Goal: Use online tool/utility: Utilize a website feature to perform a specific function

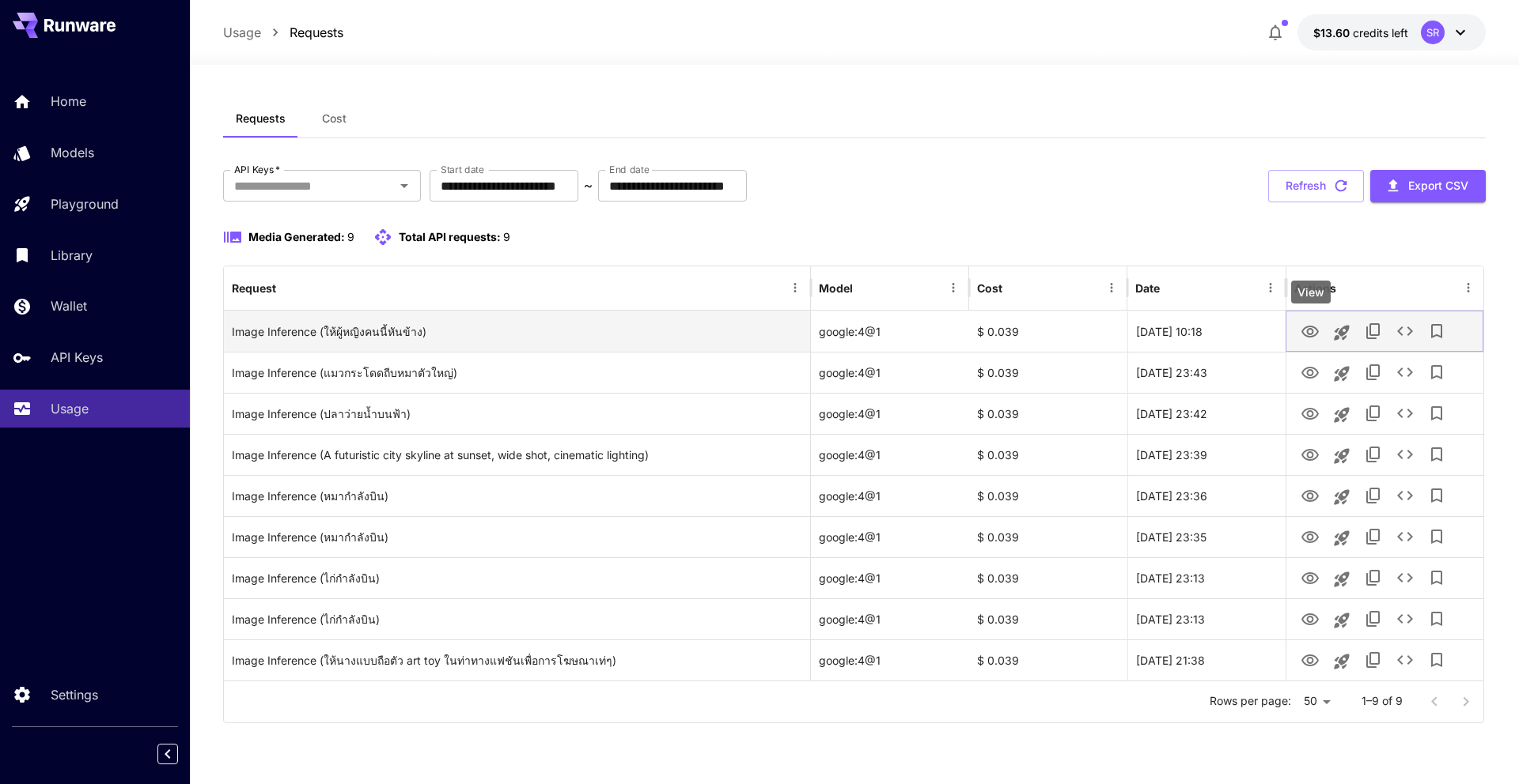
click at [1309, 335] on icon "View" at bounding box center [1309, 331] width 19 height 19
click at [1318, 332] on icon "View" at bounding box center [1309, 331] width 19 height 19
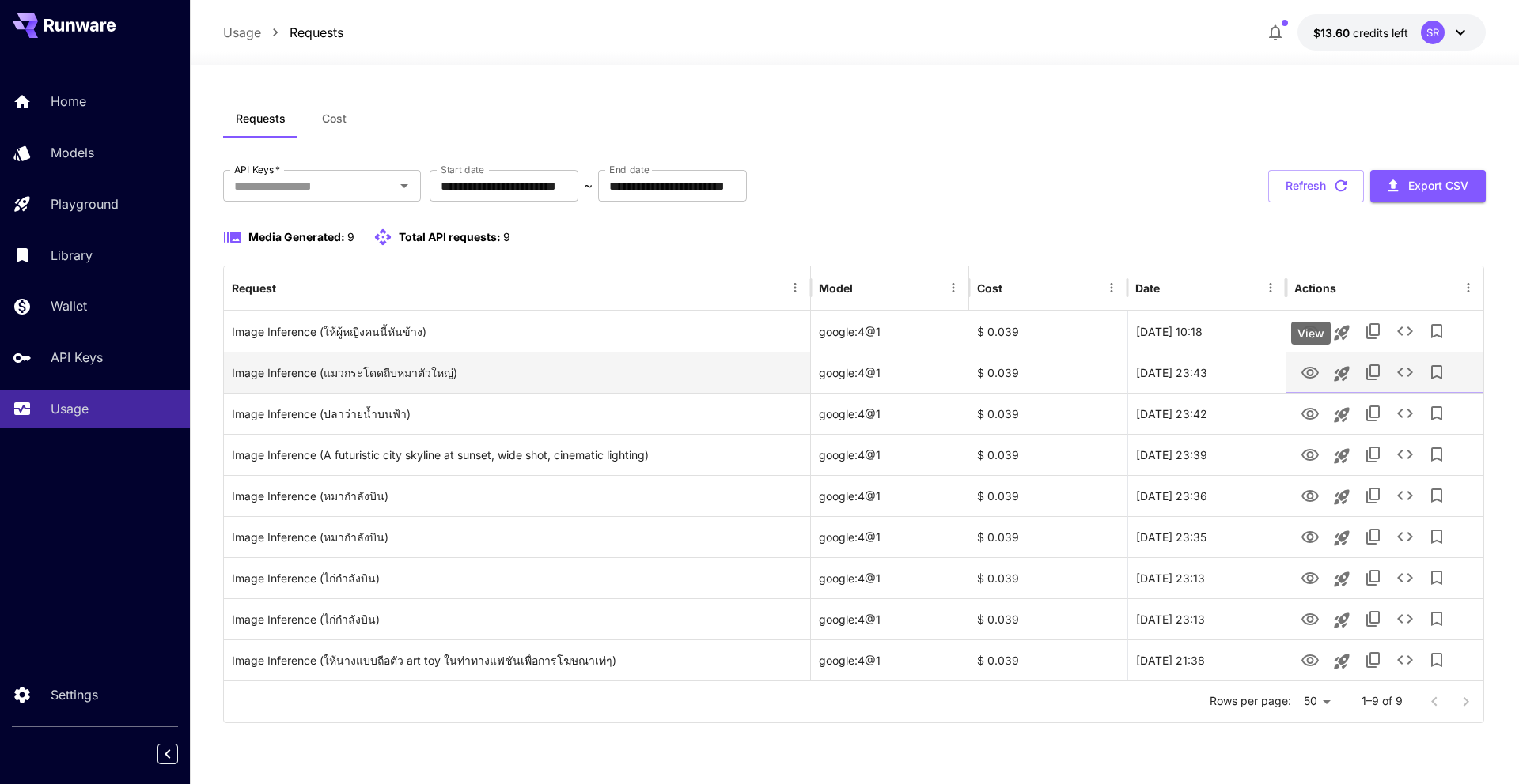
click at [1308, 370] on icon "View" at bounding box center [1309, 372] width 17 height 12
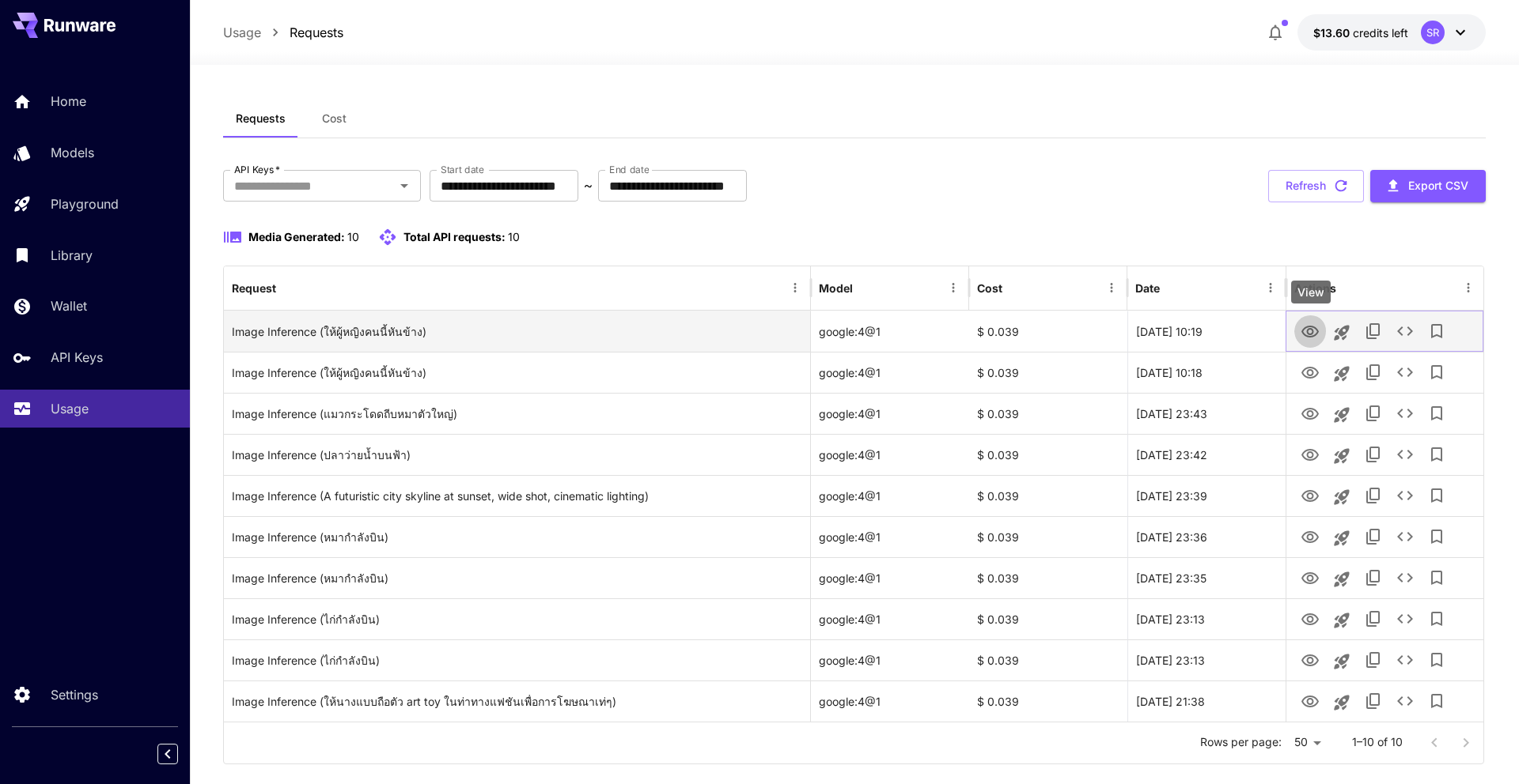
click at [1313, 336] on icon "View" at bounding box center [1309, 331] width 17 height 12
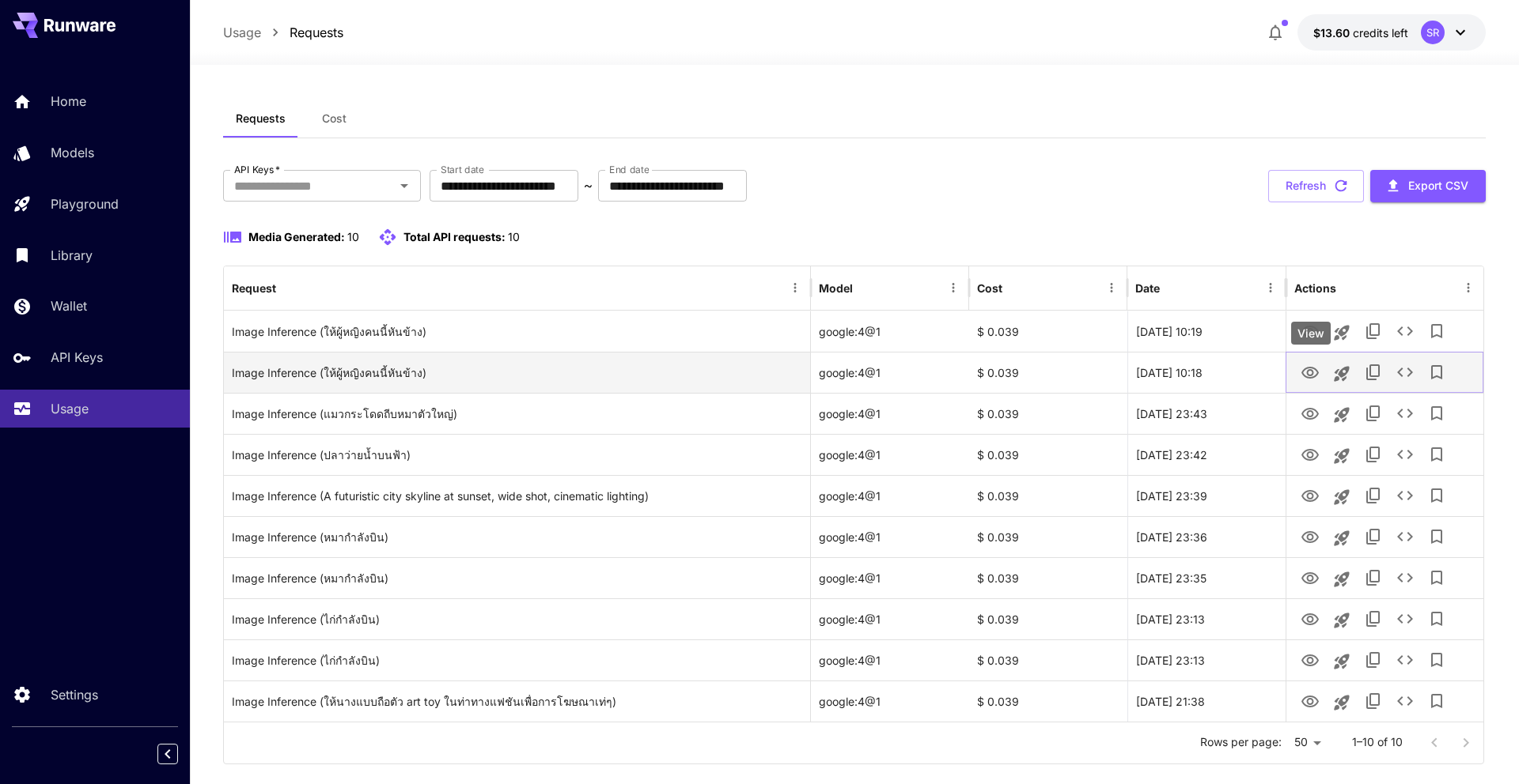
click at [1305, 369] on icon "View" at bounding box center [1309, 373] width 19 height 19
click at [1305, 378] on icon "View" at bounding box center [1309, 373] width 19 height 19
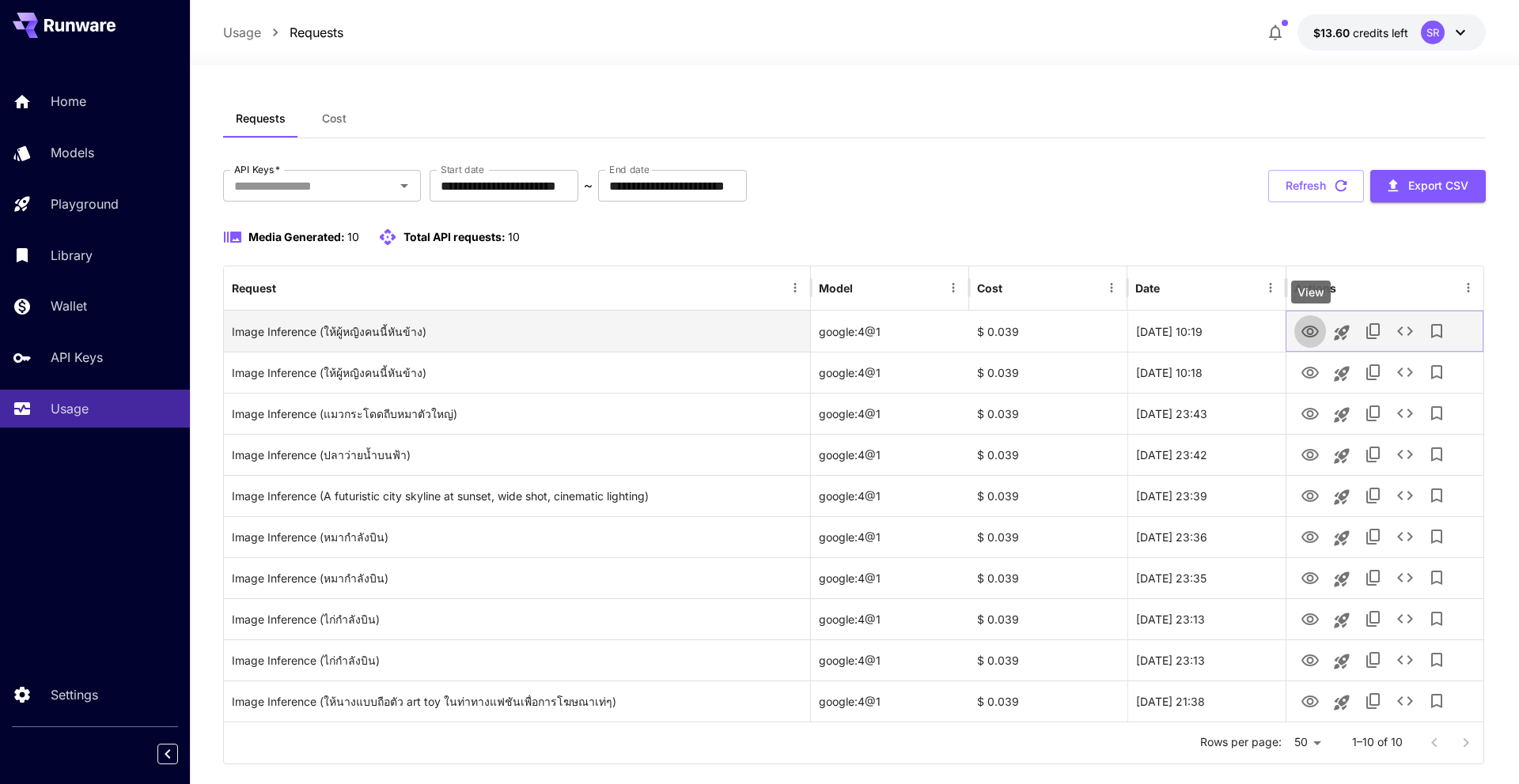
click at [1305, 329] on icon "View" at bounding box center [1309, 331] width 19 height 19
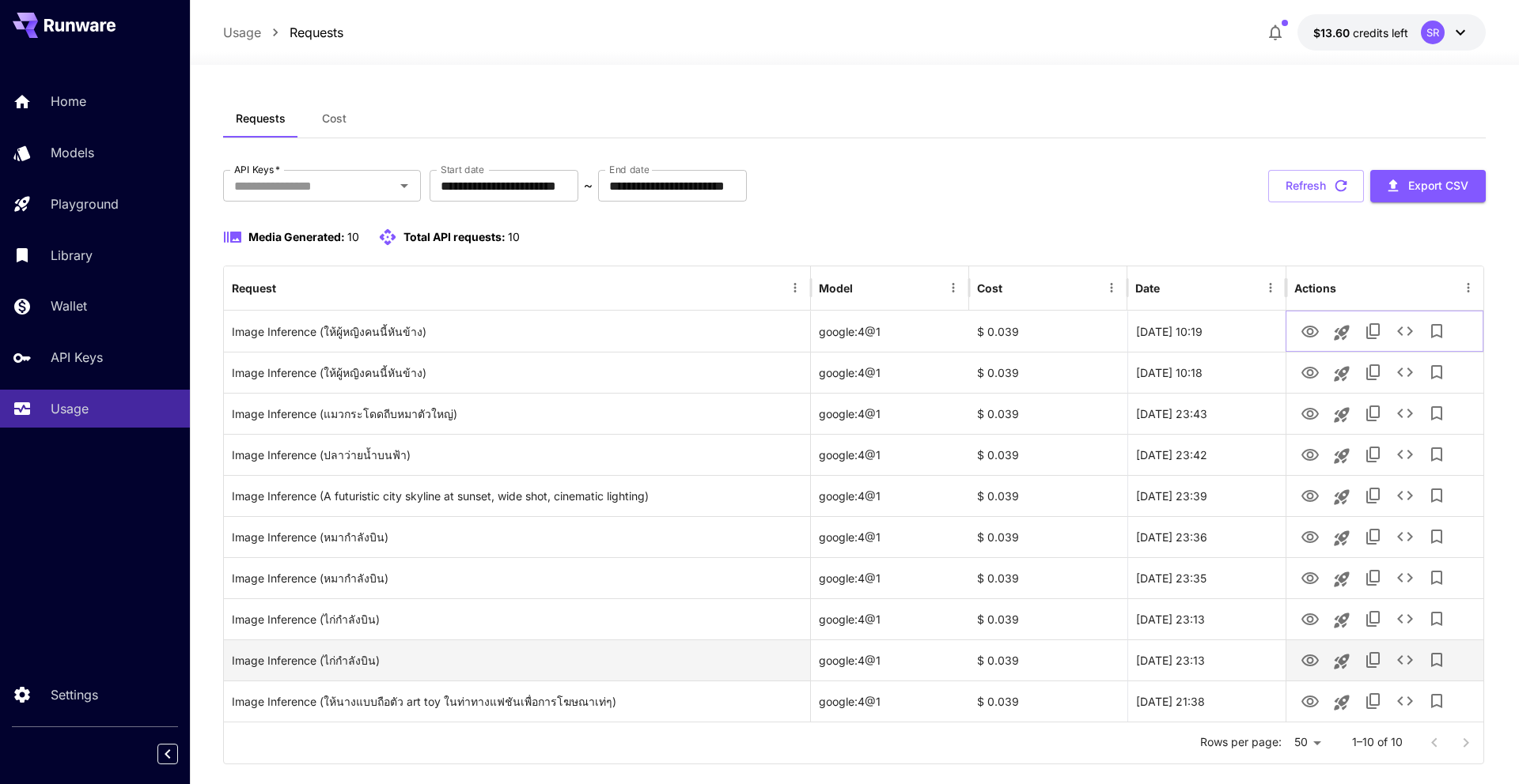
scroll to position [4, 0]
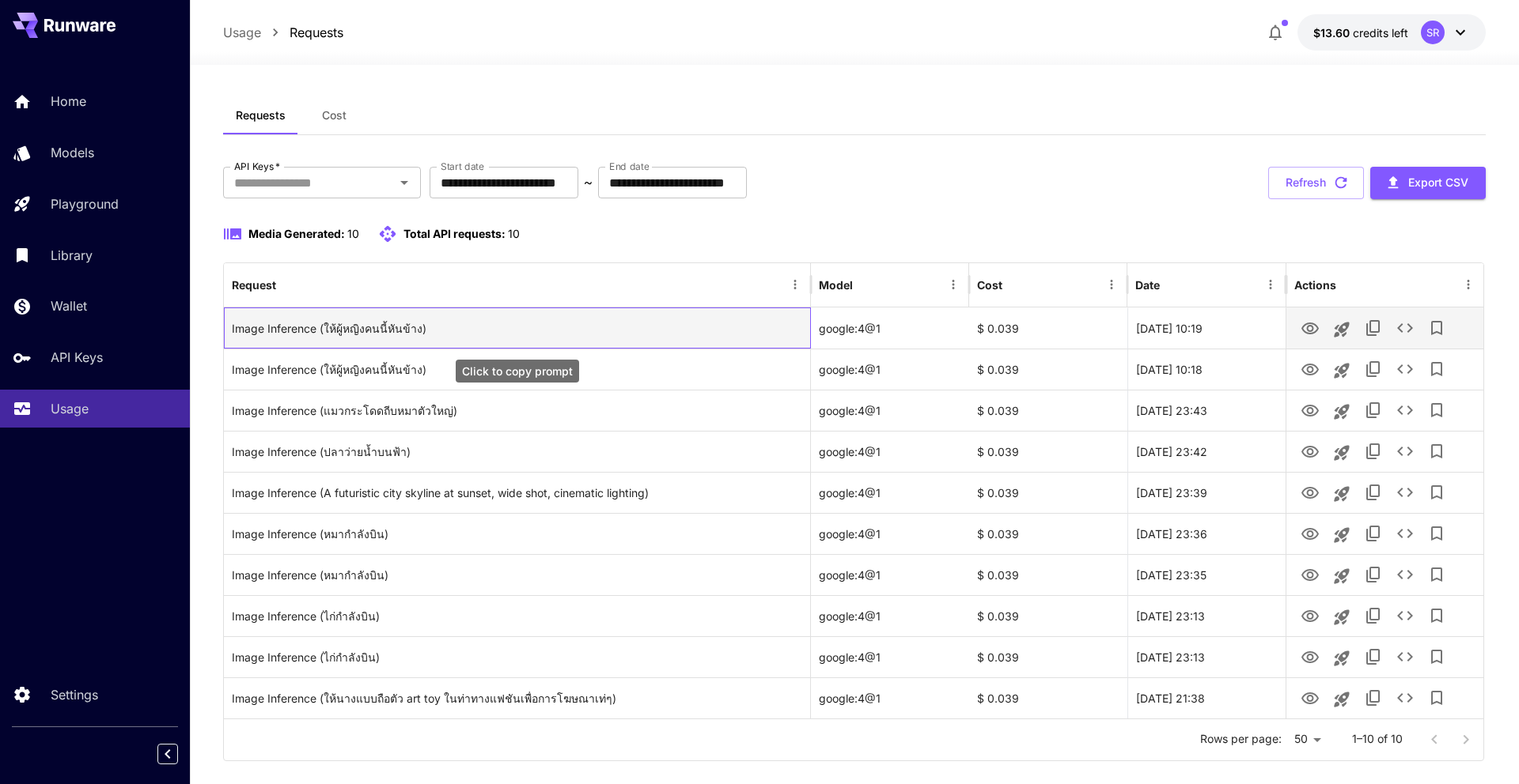
click at [744, 330] on div "Image Inference (ให้ผู้หญิงคนนี้หันข้าง)" at bounding box center [516, 328] width 570 height 41
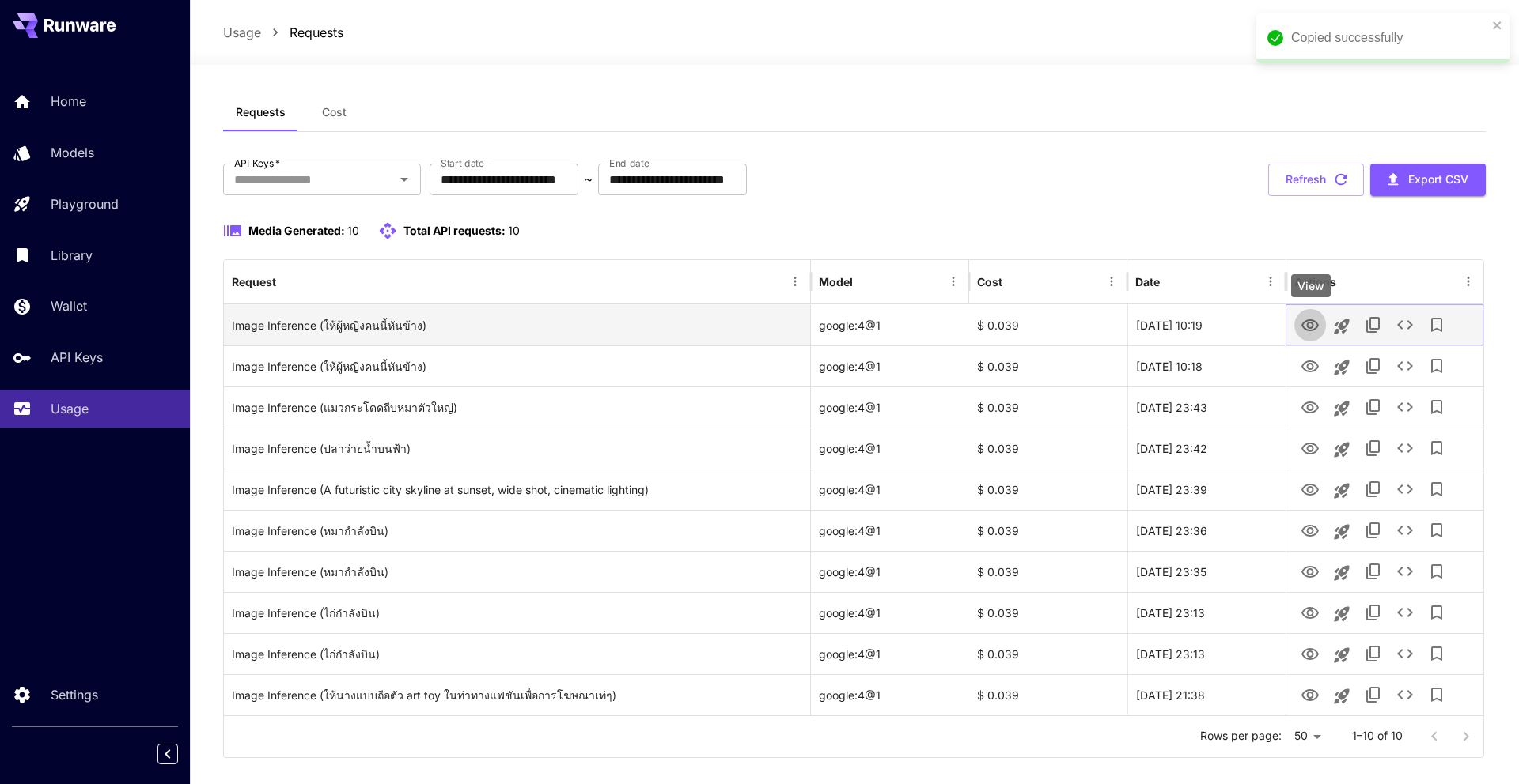
click at [1318, 328] on icon "View" at bounding box center [1309, 325] width 19 height 19
click at [1400, 328] on icon "See details" at bounding box center [1404, 324] width 19 height 19
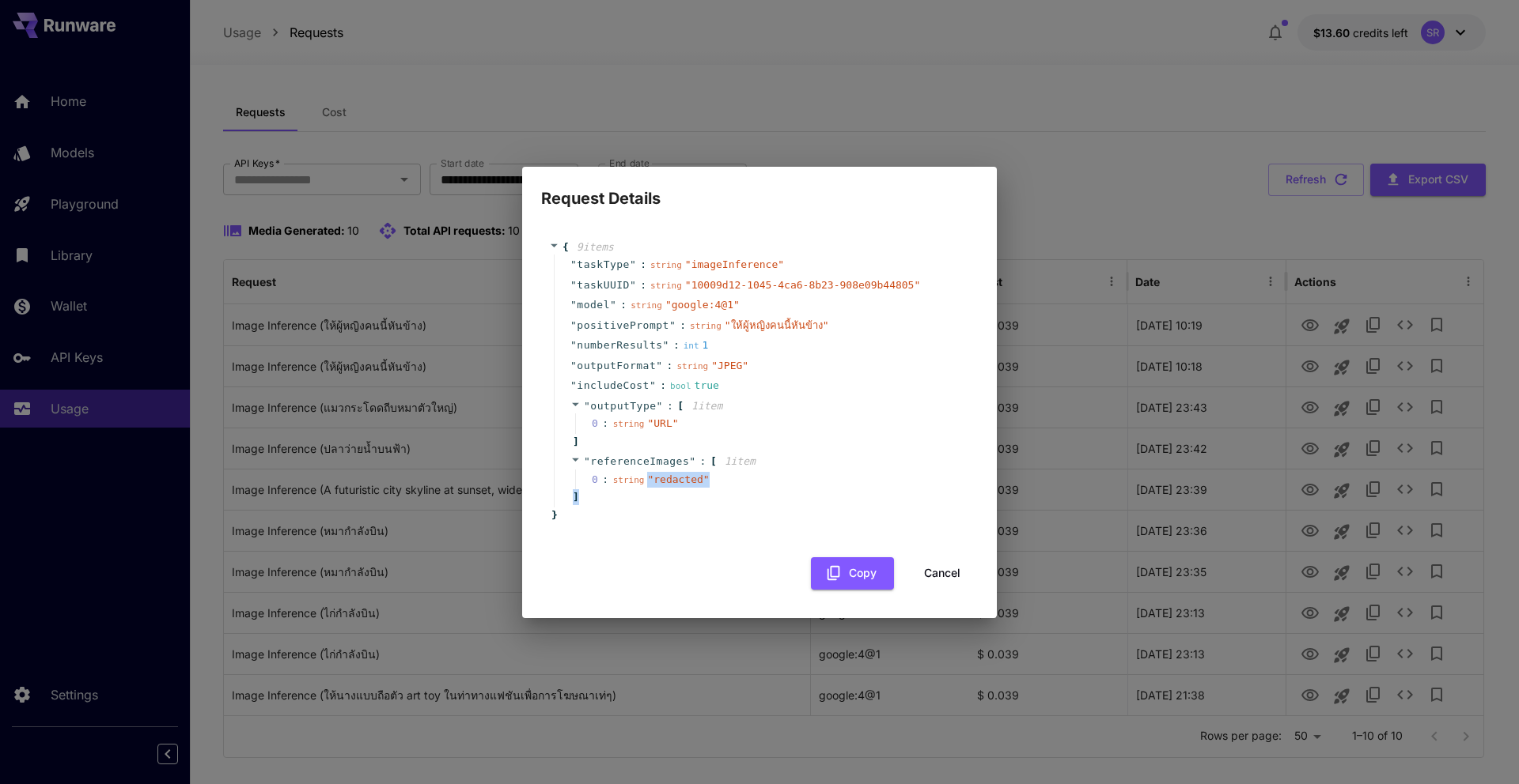
drag, startPoint x: 650, startPoint y: 483, endPoint x: 707, endPoint y: 498, distance: 58.9
click at [707, 498] on div "" referenceImages " : [ 1 item 0 : string " redacted " ]" at bounding box center [762, 480] width 416 height 56
click at [938, 576] on button "Cancel" at bounding box center [942, 574] width 71 height 33
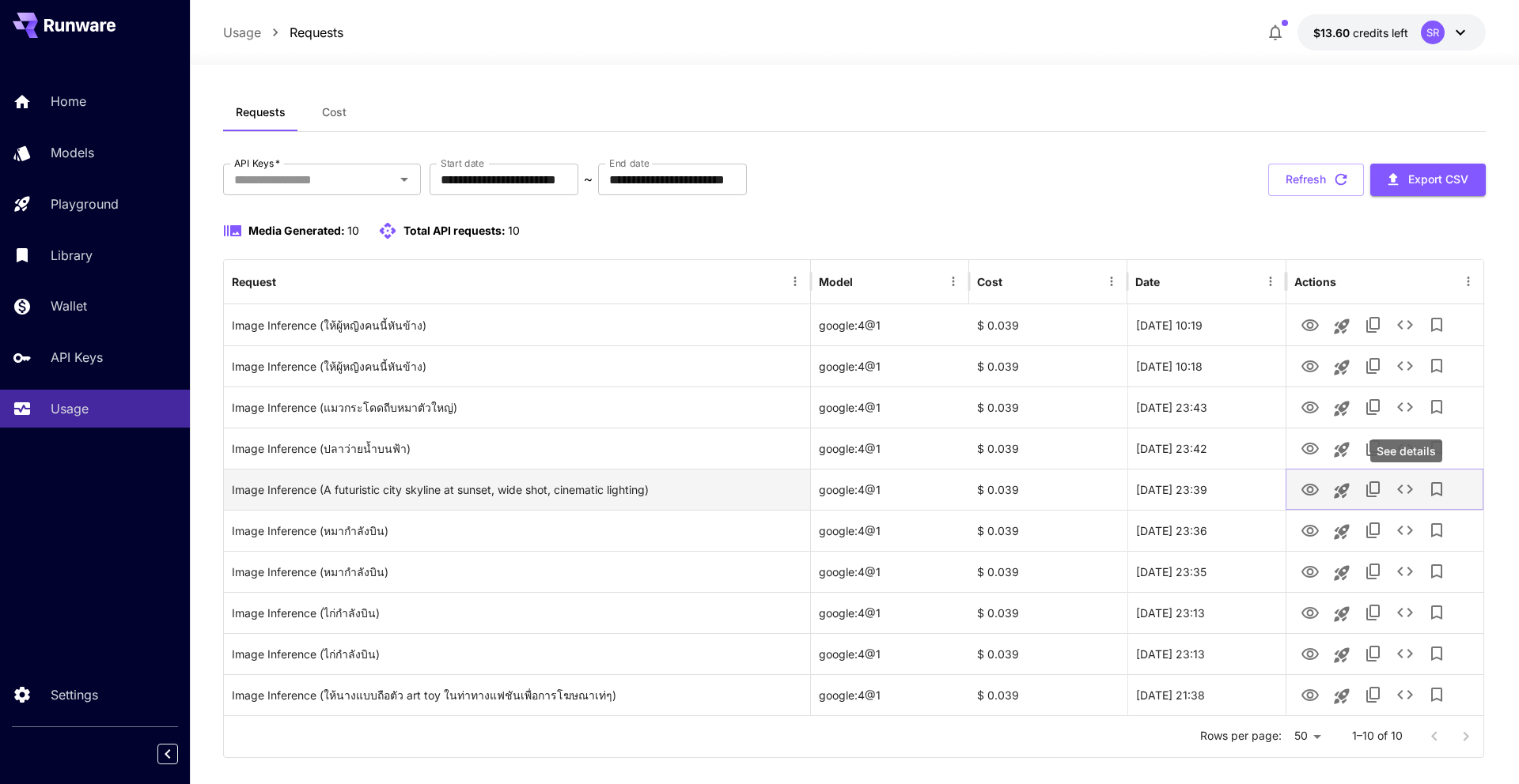
click at [1408, 490] on icon "See details" at bounding box center [1404, 489] width 19 height 19
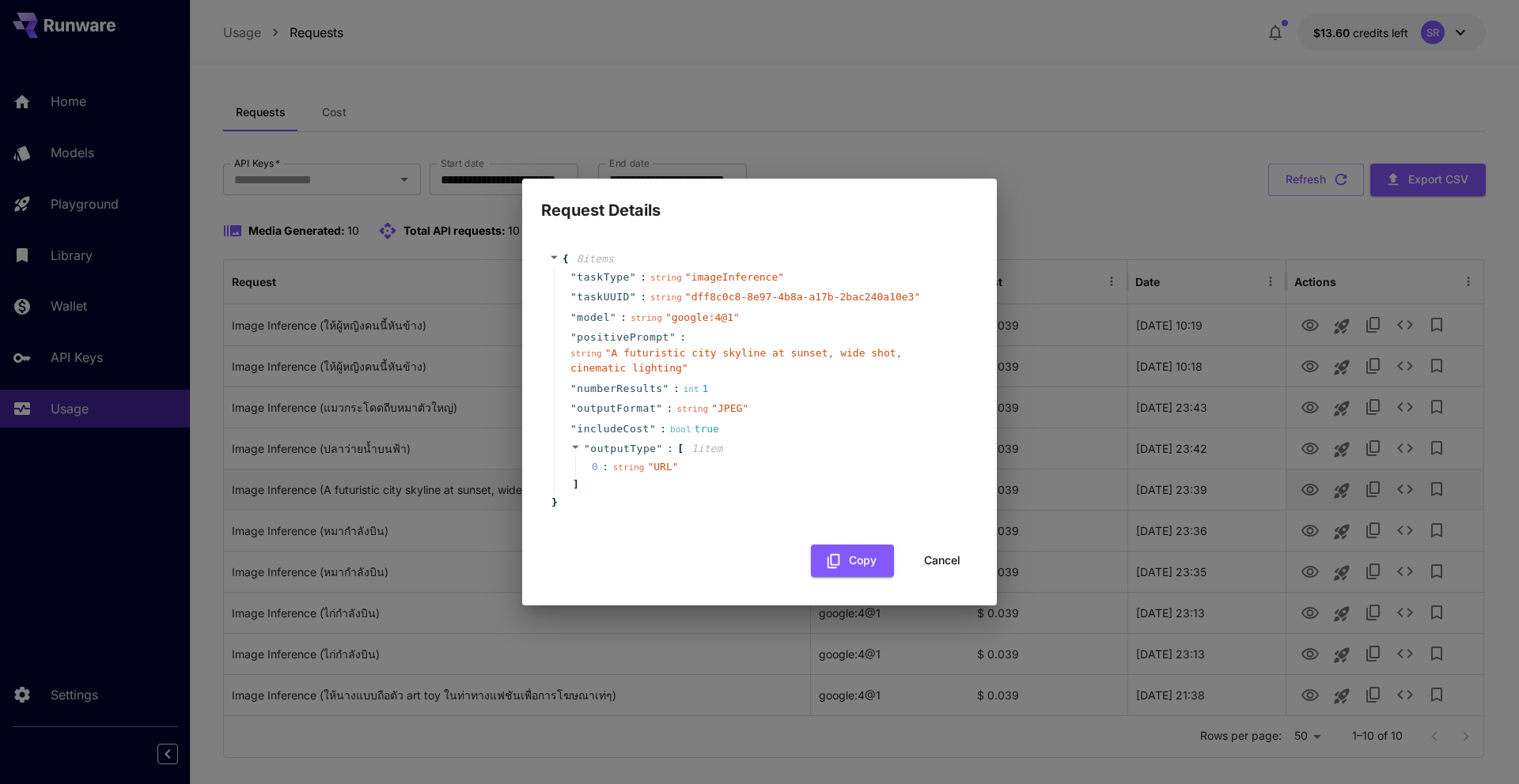
scroll to position [5, 0]
click at [933, 560] on button "Cancel" at bounding box center [942, 561] width 71 height 33
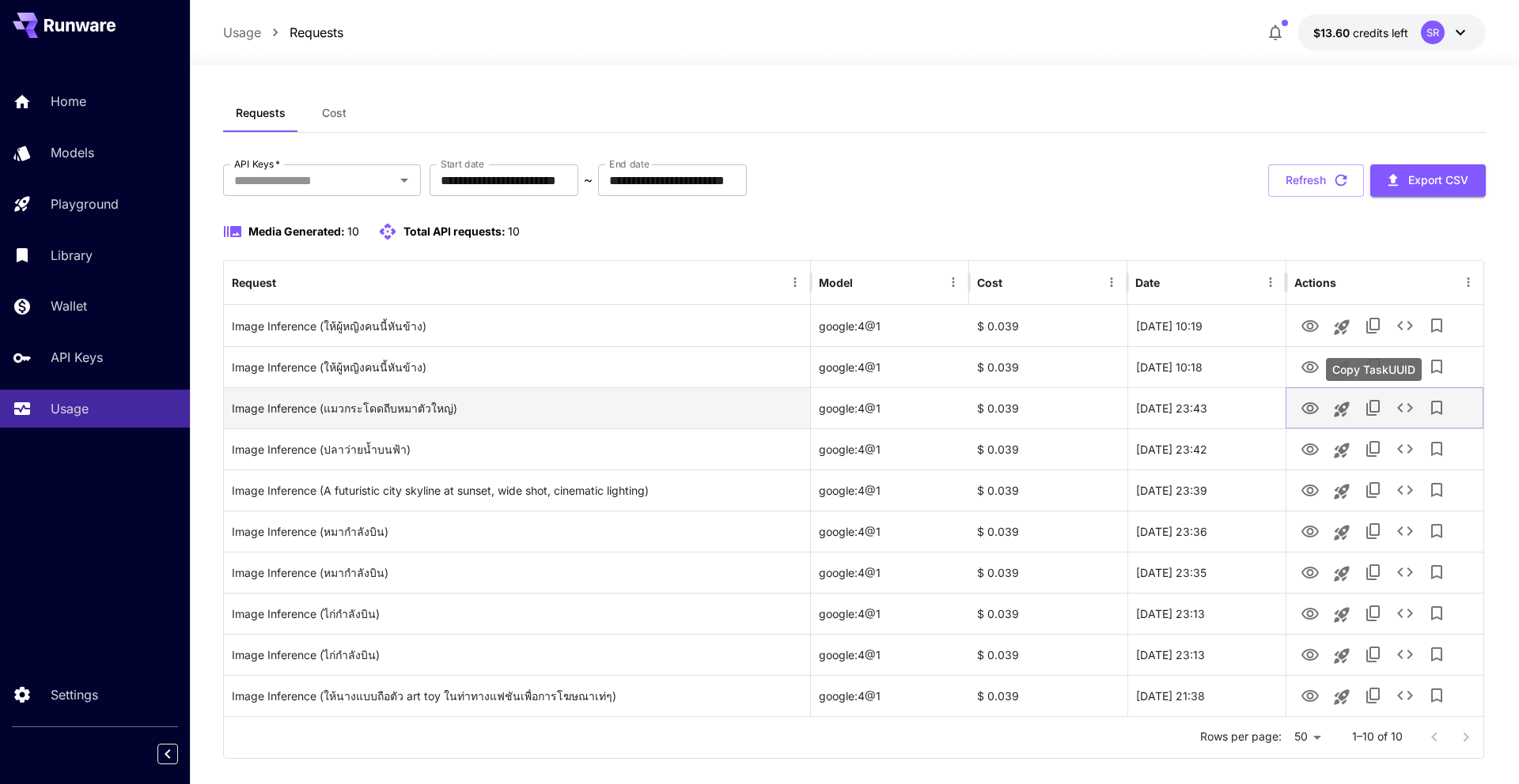
click at [1376, 414] on icon "Copy TaskUUID" at bounding box center [1373, 407] width 19 height 19
click at [1402, 412] on icon "See details" at bounding box center [1404, 407] width 19 height 19
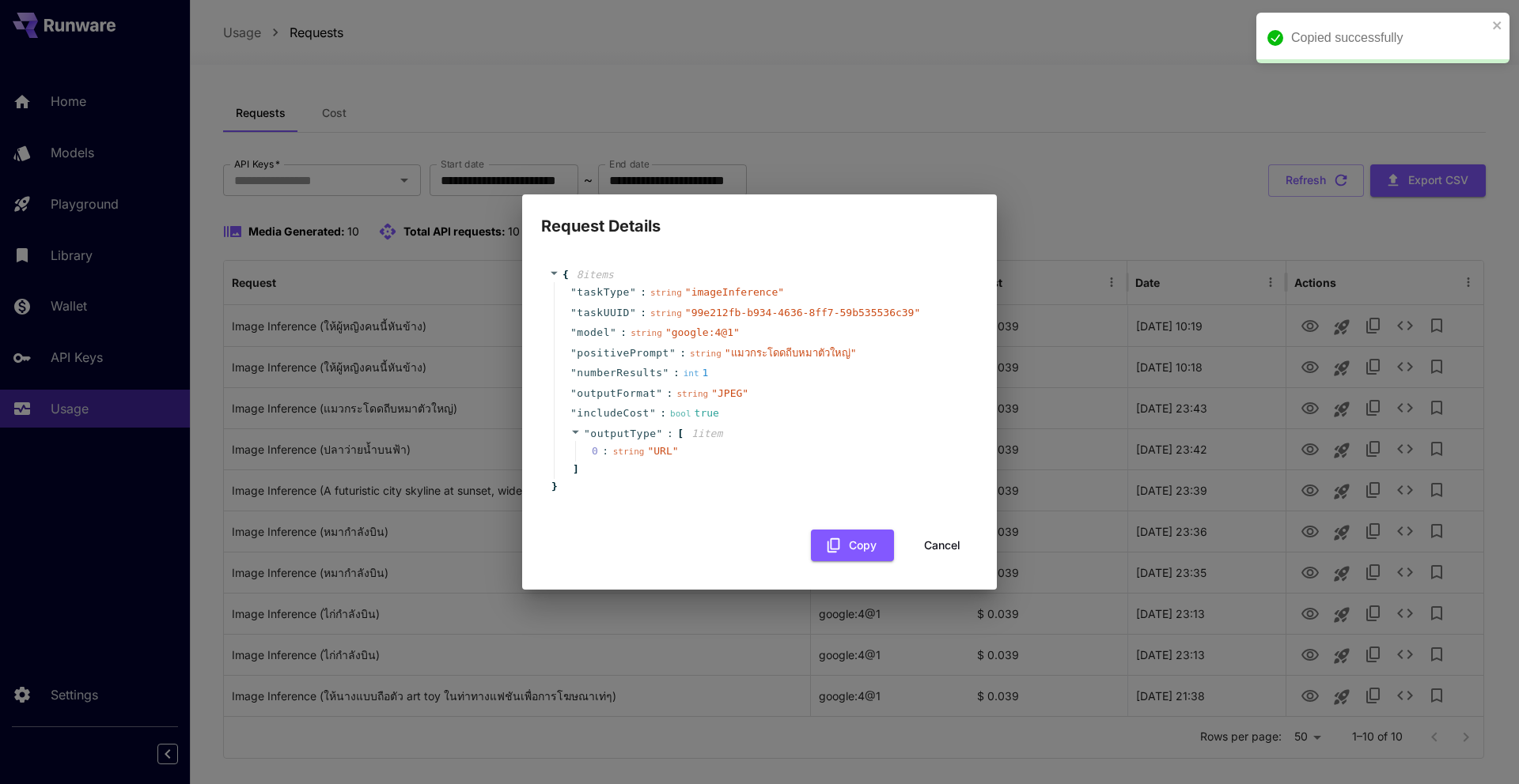
click at [954, 555] on button "Cancel" at bounding box center [942, 546] width 71 height 33
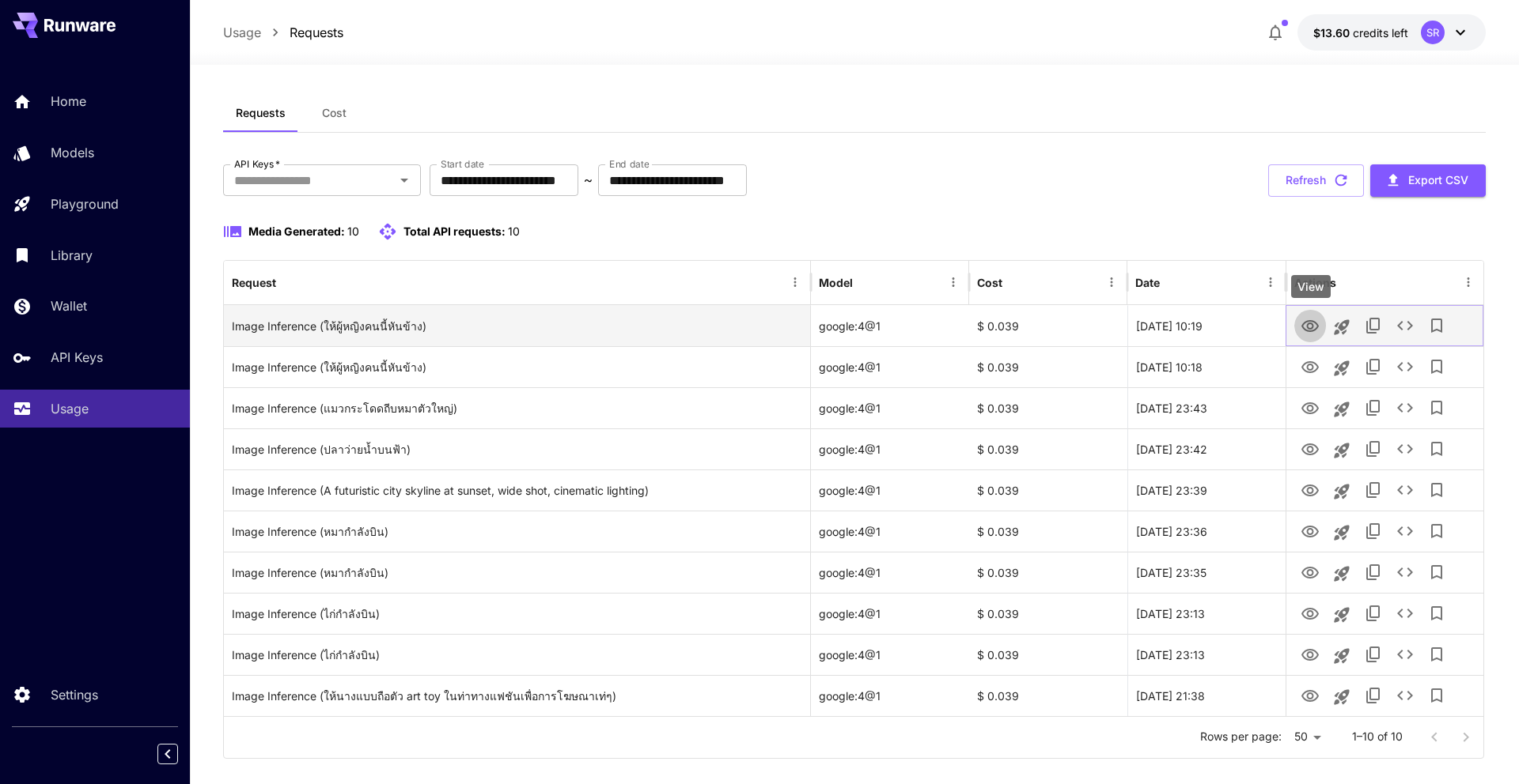
click at [1315, 326] on icon "View" at bounding box center [1309, 326] width 19 height 19
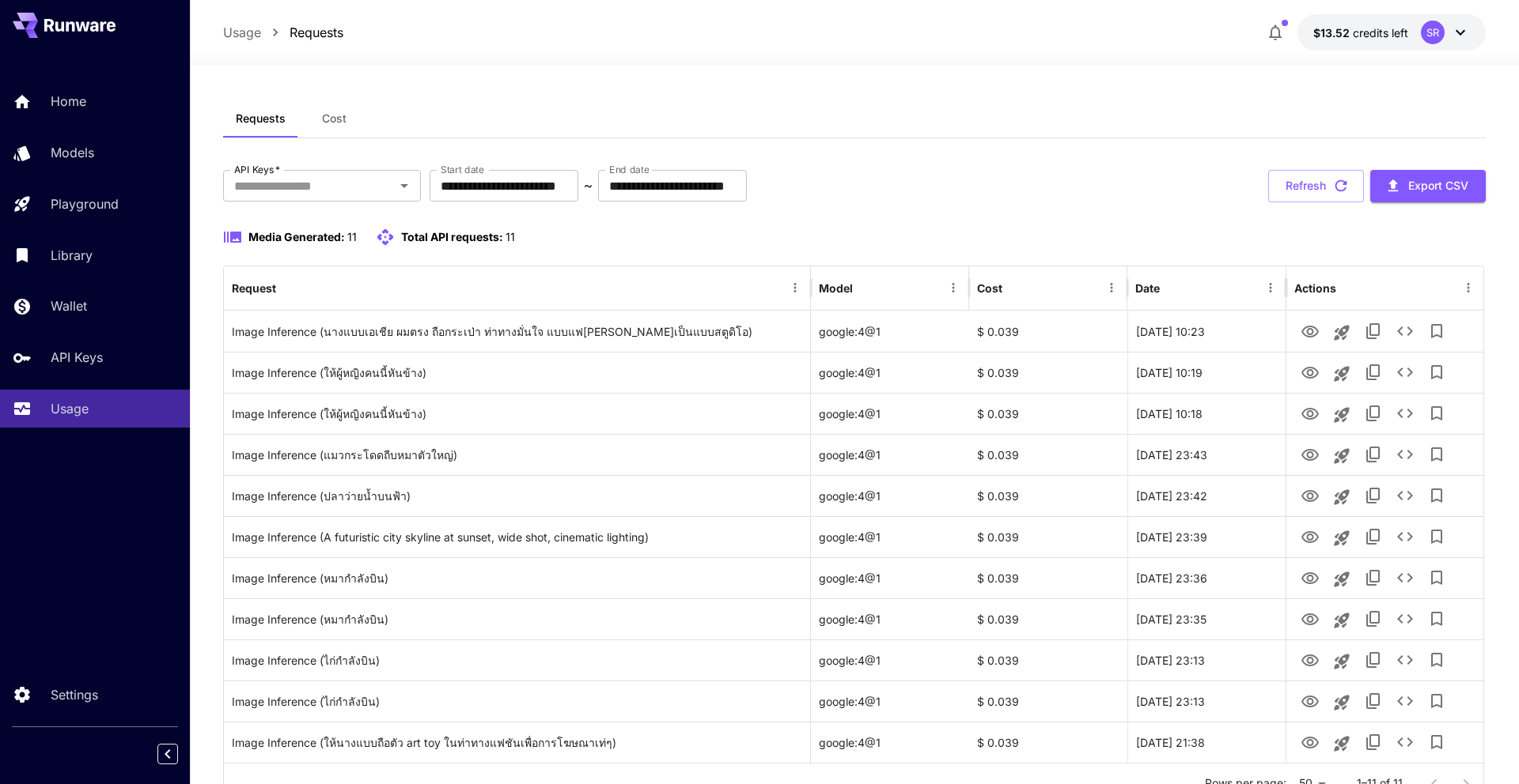
scroll to position [5, 0]
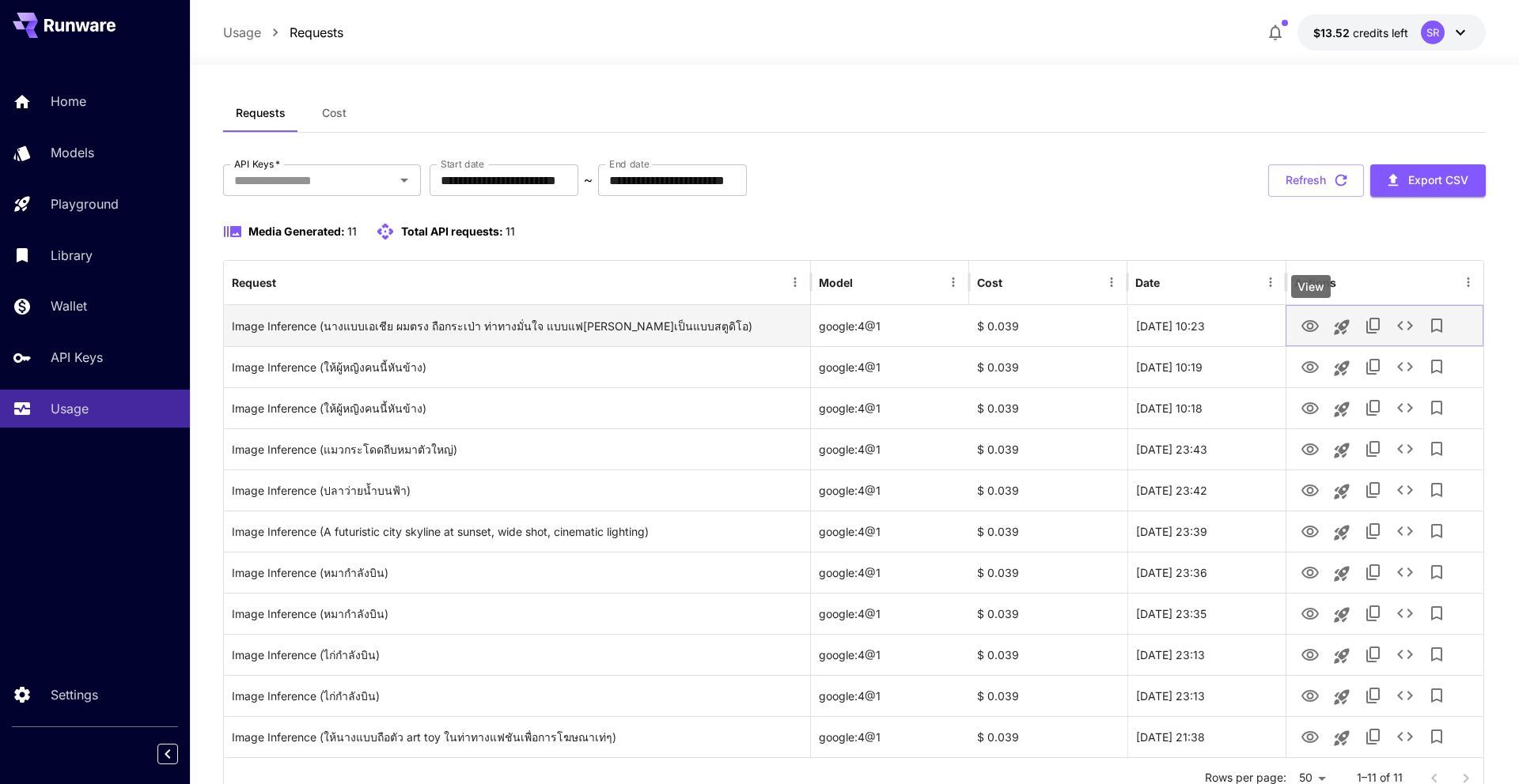
click at [1305, 328] on icon "View" at bounding box center [1309, 326] width 19 height 19
click at [1312, 326] on icon "View" at bounding box center [1309, 325] width 17 height 12
click at [1309, 325] on icon "View" at bounding box center [1309, 326] width 19 height 19
click at [1310, 330] on icon "View" at bounding box center [1309, 326] width 19 height 19
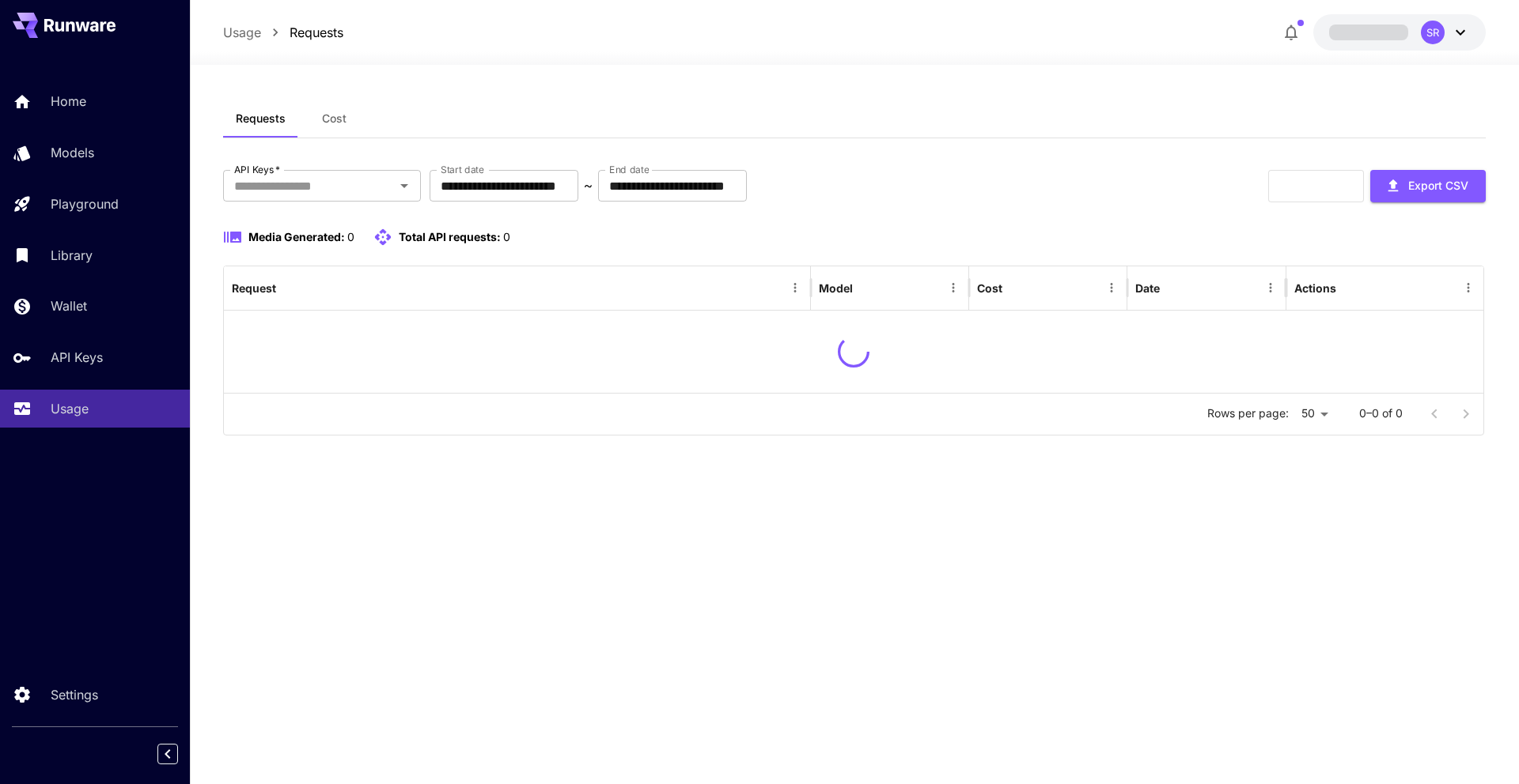
scroll to position [5, 0]
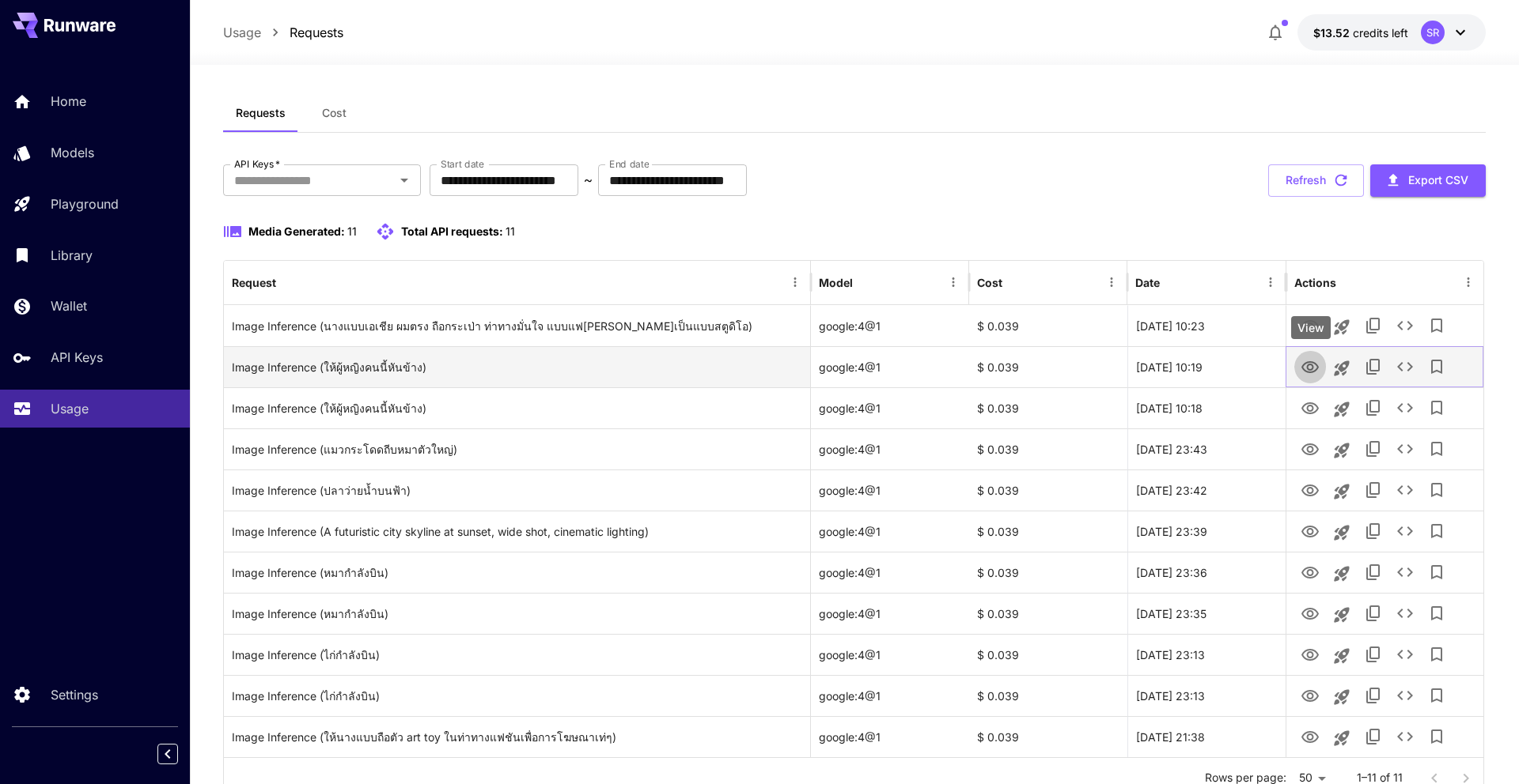
click at [1317, 376] on icon "View" at bounding box center [1309, 368] width 19 height 19
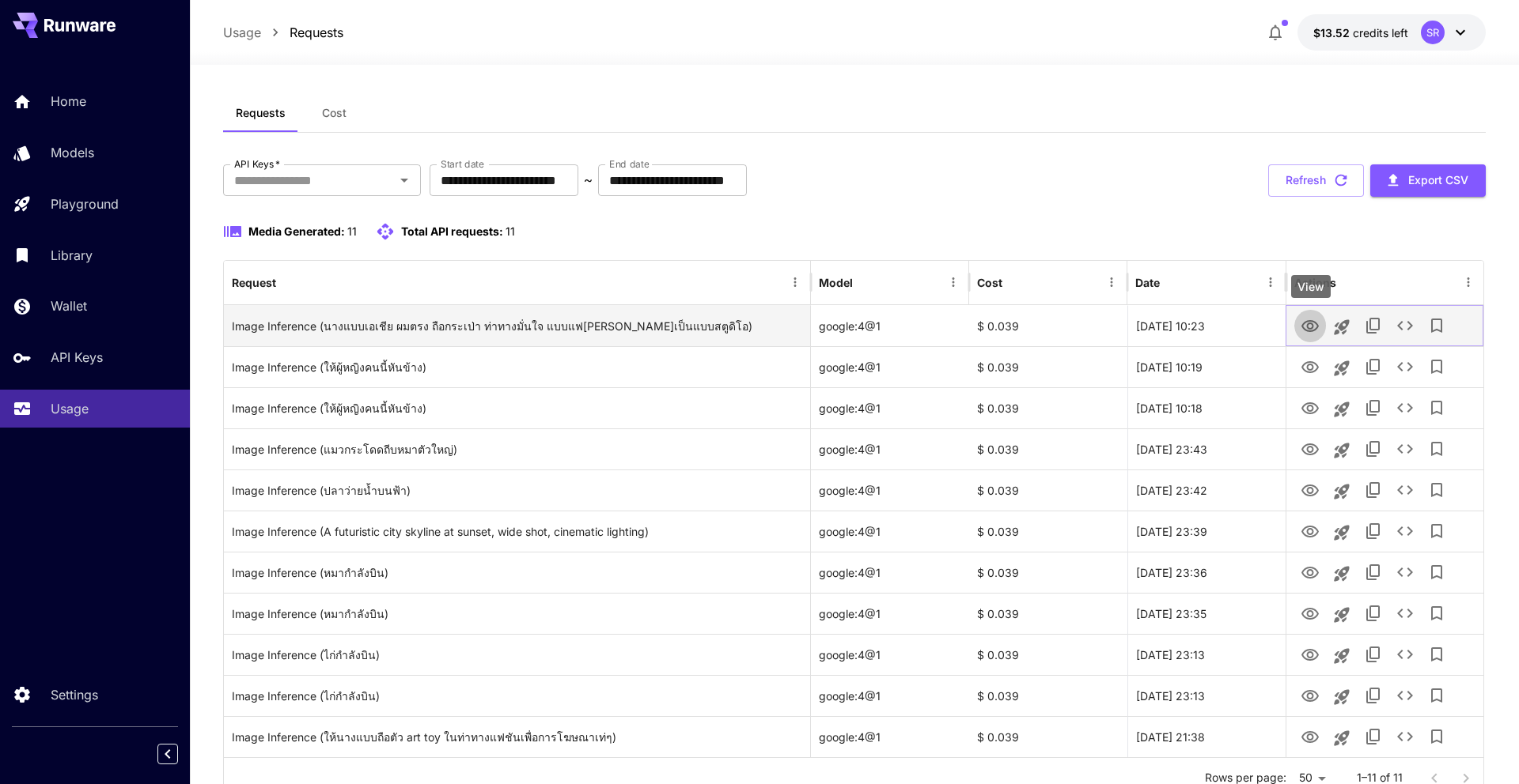
click at [1314, 325] on icon "View" at bounding box center [1309, 326] width 19 height 19
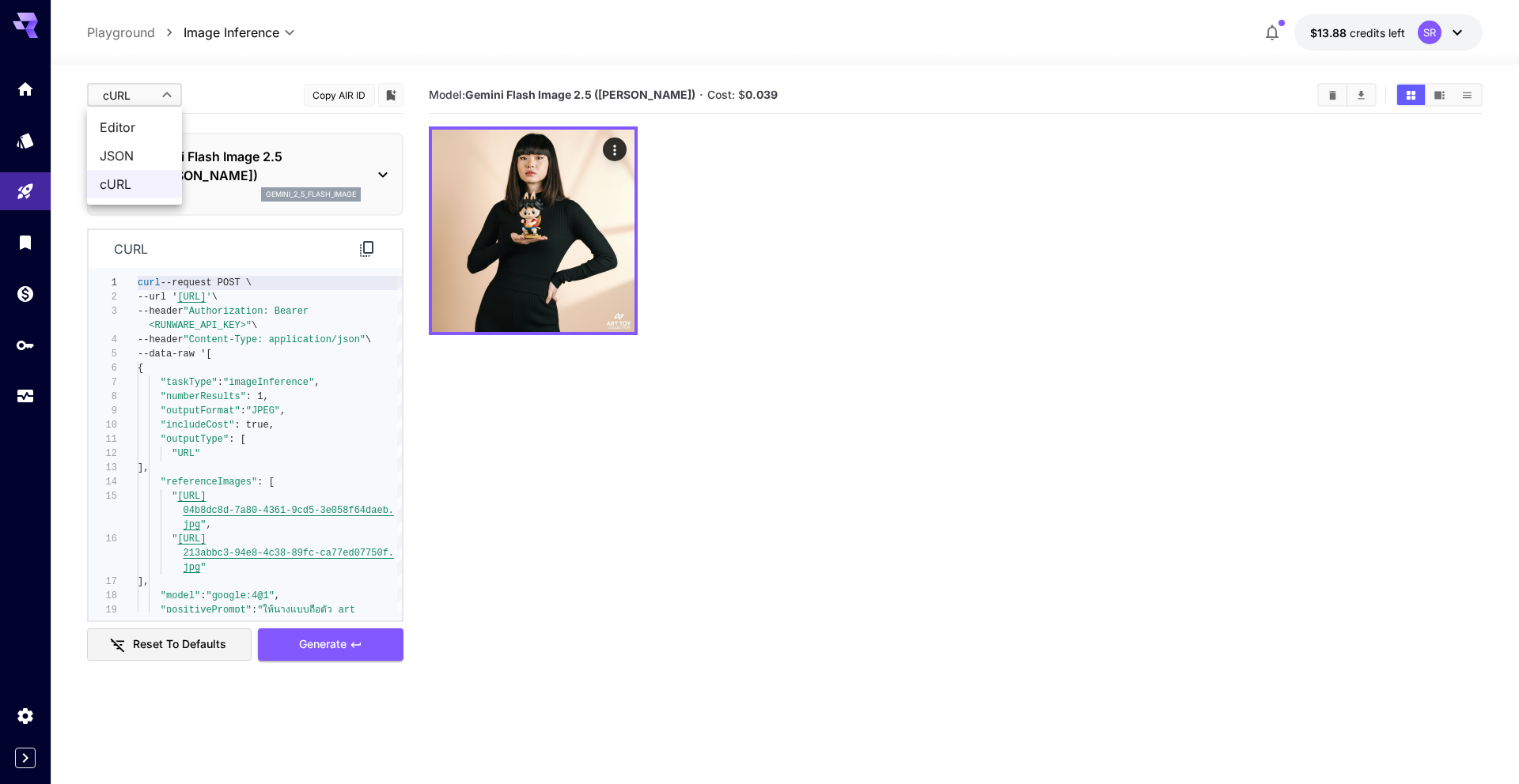
click at [171, 96] on body "**********" at bounding box center [759, 453] width 1519 height 910
click at [147, 126] on span "Editor" at bounding box center [134, 126] width 70 height 19
type input "****"
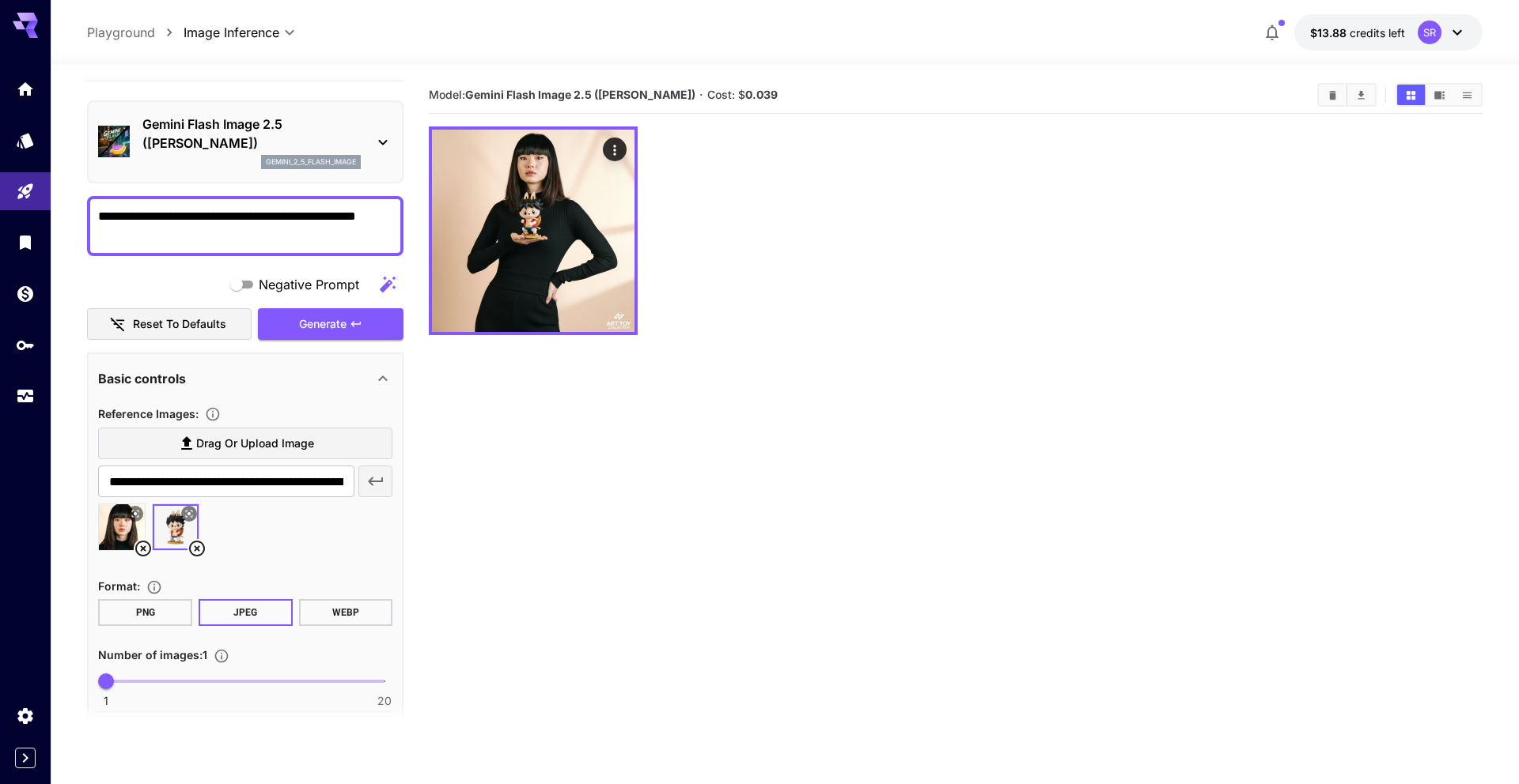
scroll to position [51, 0]
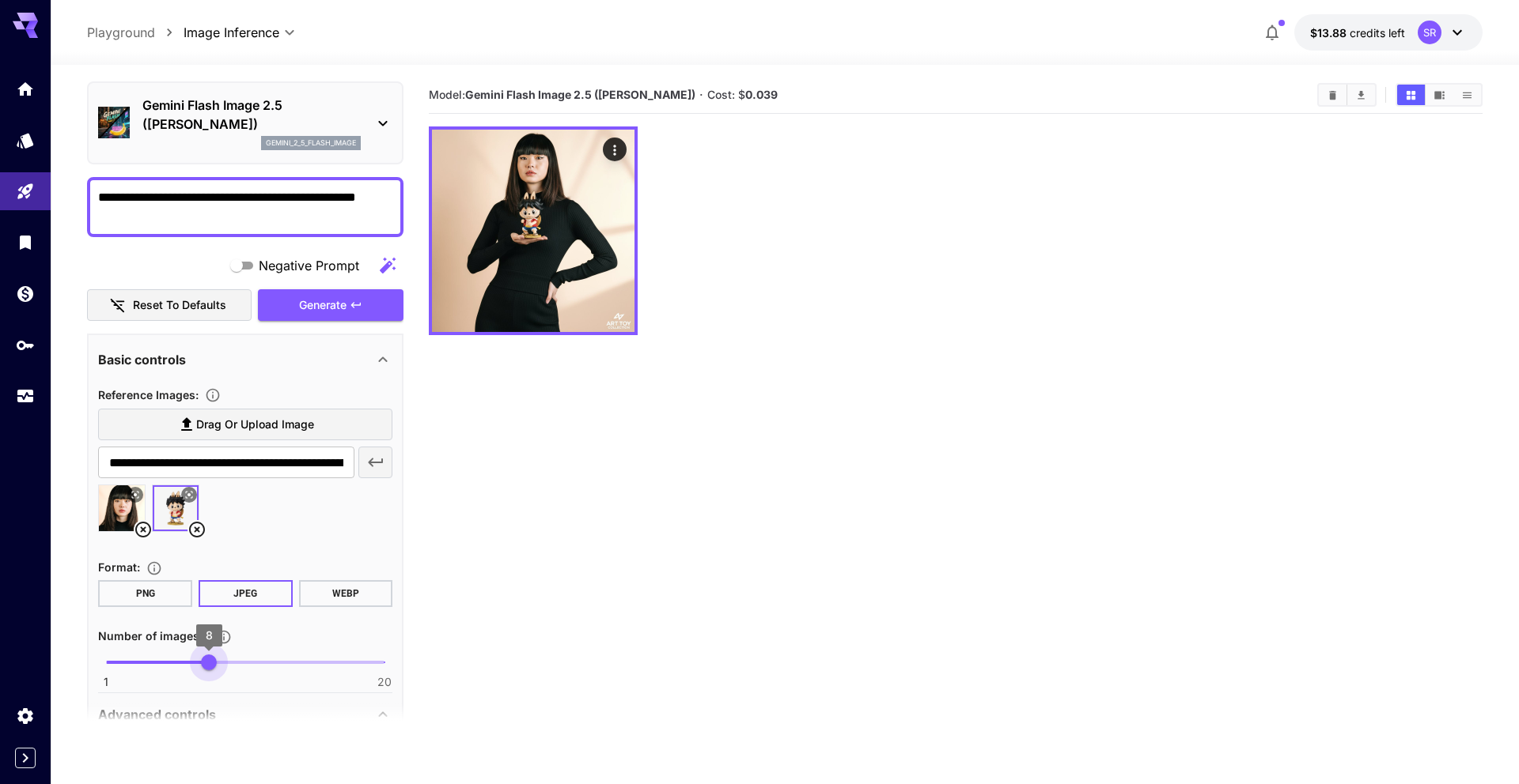
click at [202, 666] on span "1 20 8" at bounding box center [245, 662] width 278 height 23
click at [155, 667] on span "1 20 4" at bounding box center [245, 662] width 278 height 23
click at [126, 666] on span "1 20 2" at bounding box center [245, 662] width 278 height 23
click at [128, 664] on span "2" at bounding box center [121, 664] width 16 height 16
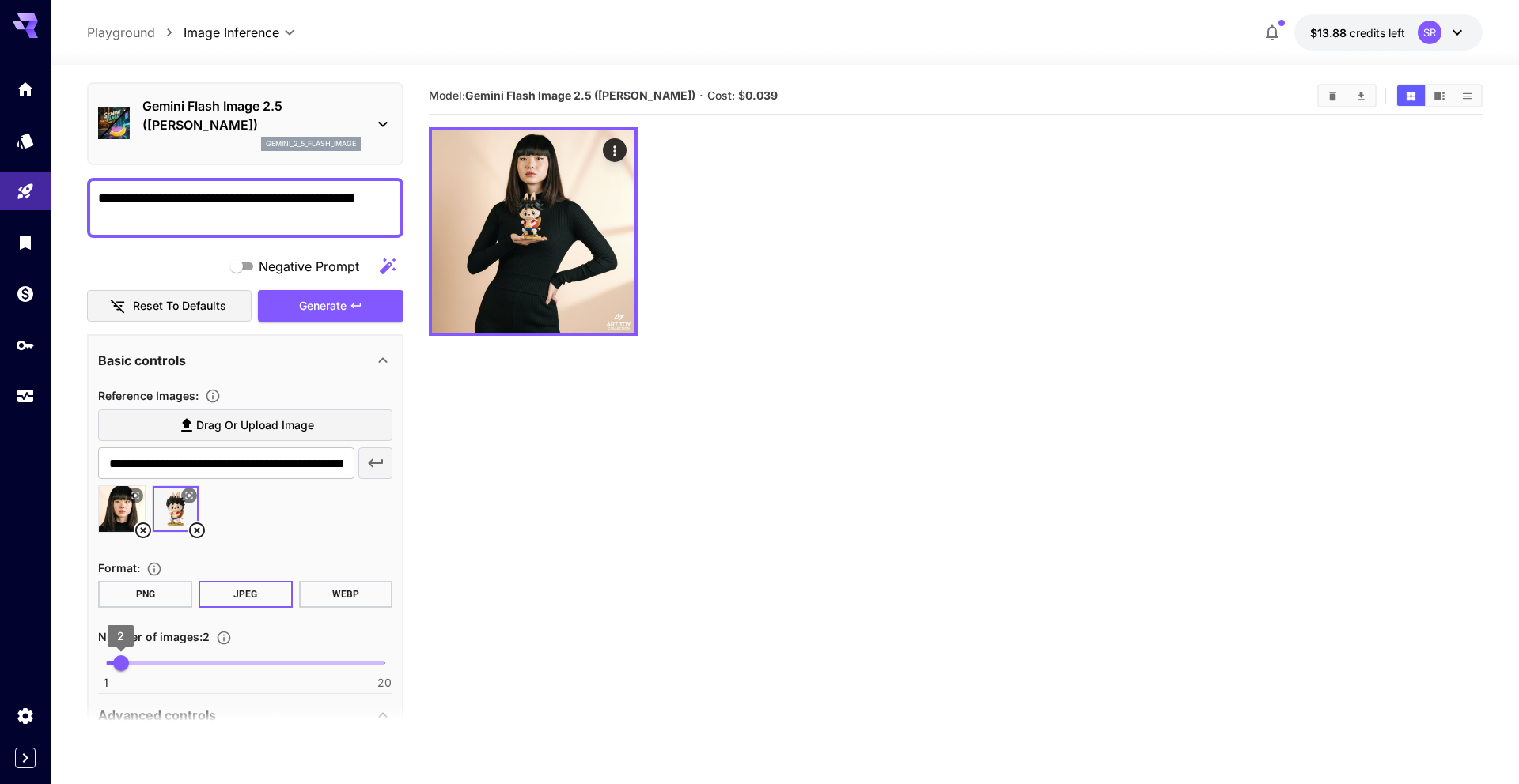
type input "*"
click at [136, 666] on span "1 20 3" at bounding box center [245, 663] width 278 height 23
click at [308, 311] on span "Generate" at bounding box center [323, 306] width 48 height 20
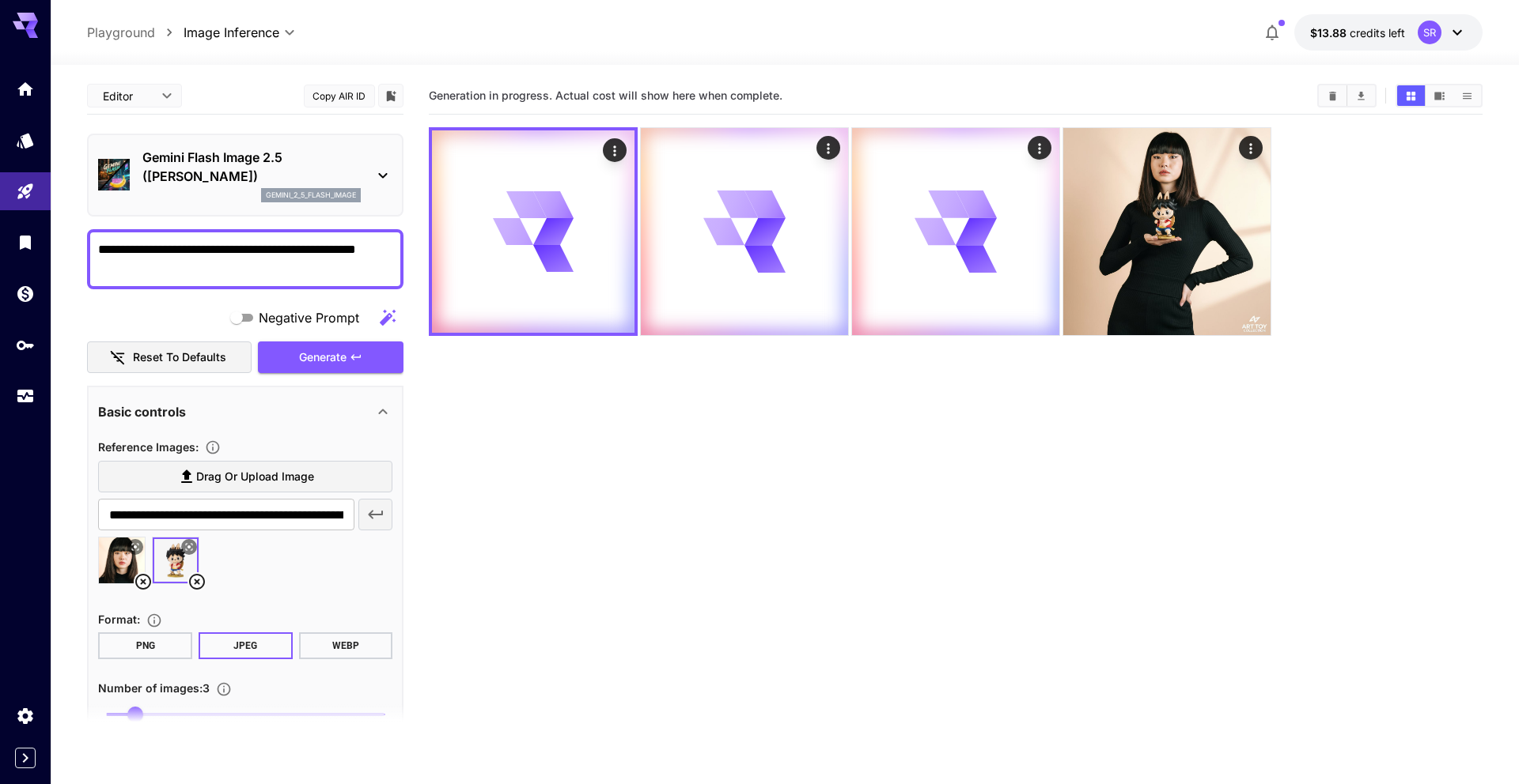
click at [162, 99] on body "**********" at bounding box center [759, 454] width 1519 height 910
click at [134, 182] on span "cURL" at bounding box center [134, 184] width 70 height 19
type input "****"
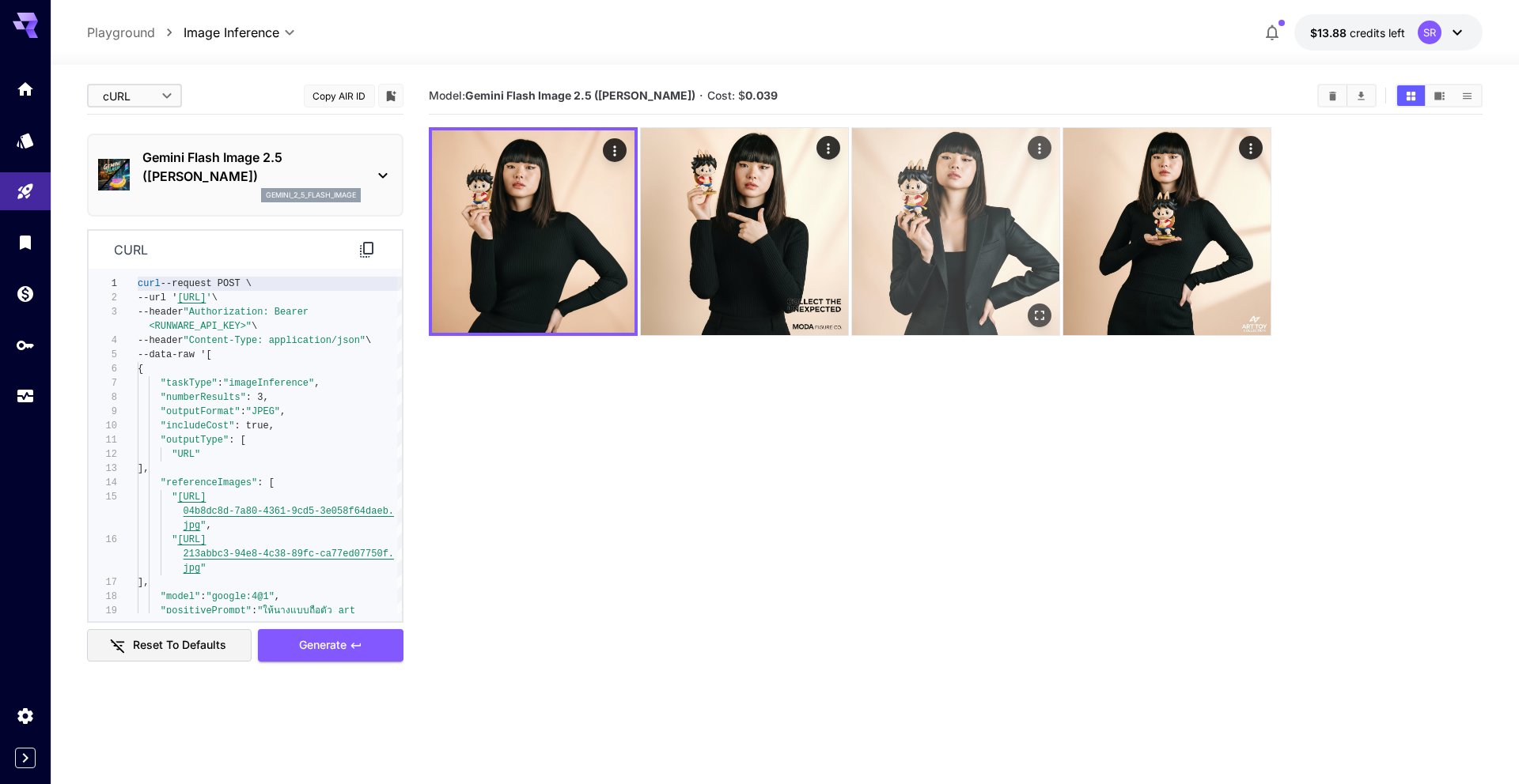
click at [906, 202] on img at bounding box center [955, 231] width 207 height 207
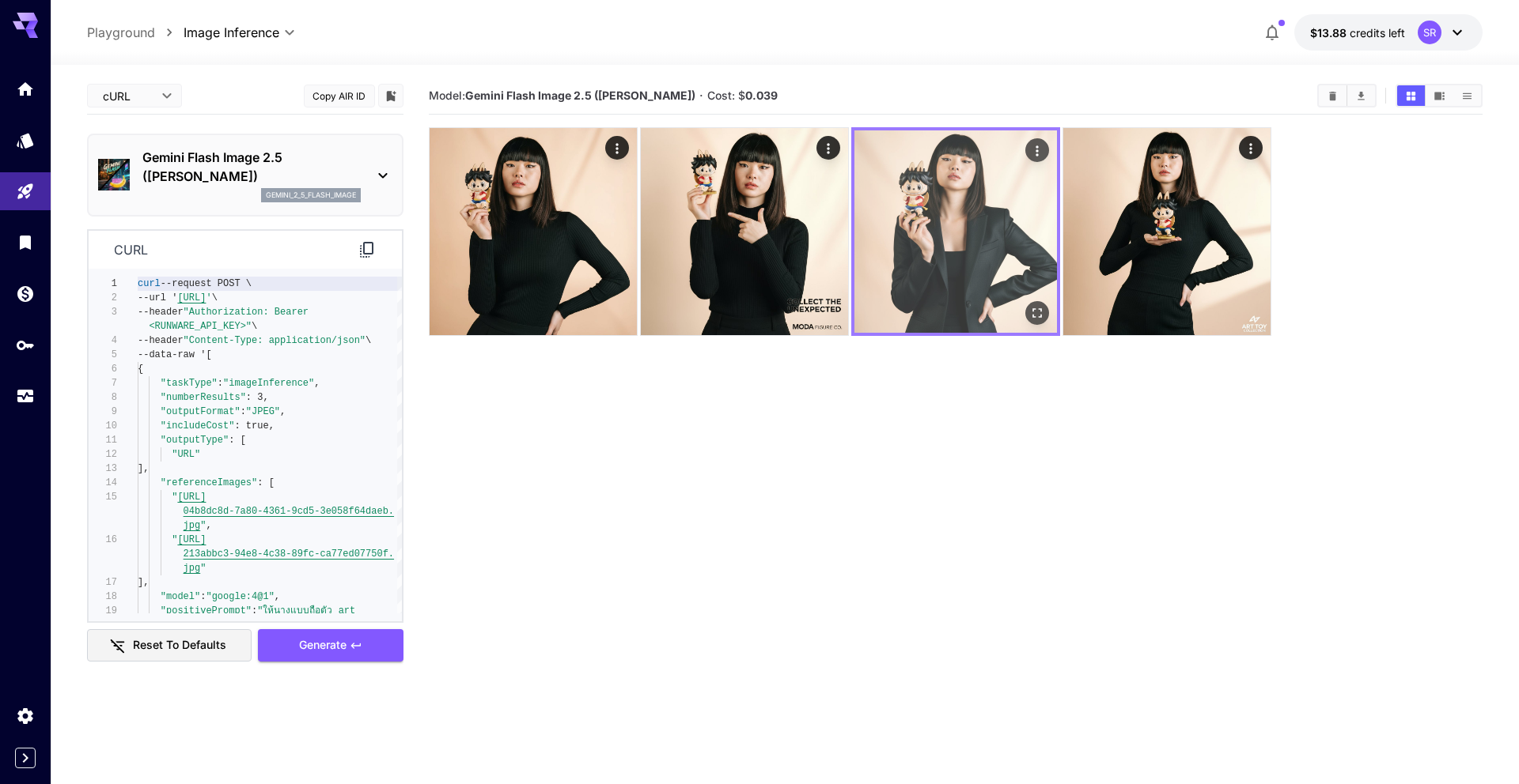
click at [939, 172] on img at bounding box center [955, 231] width 202 height 202
click at [939, 171] on img at bounding box center [955, 231] width 202 height 202
click at [1036, 313] on icon "Open in fullscreen" at bounding box center [1037, 313] width 16 height 16
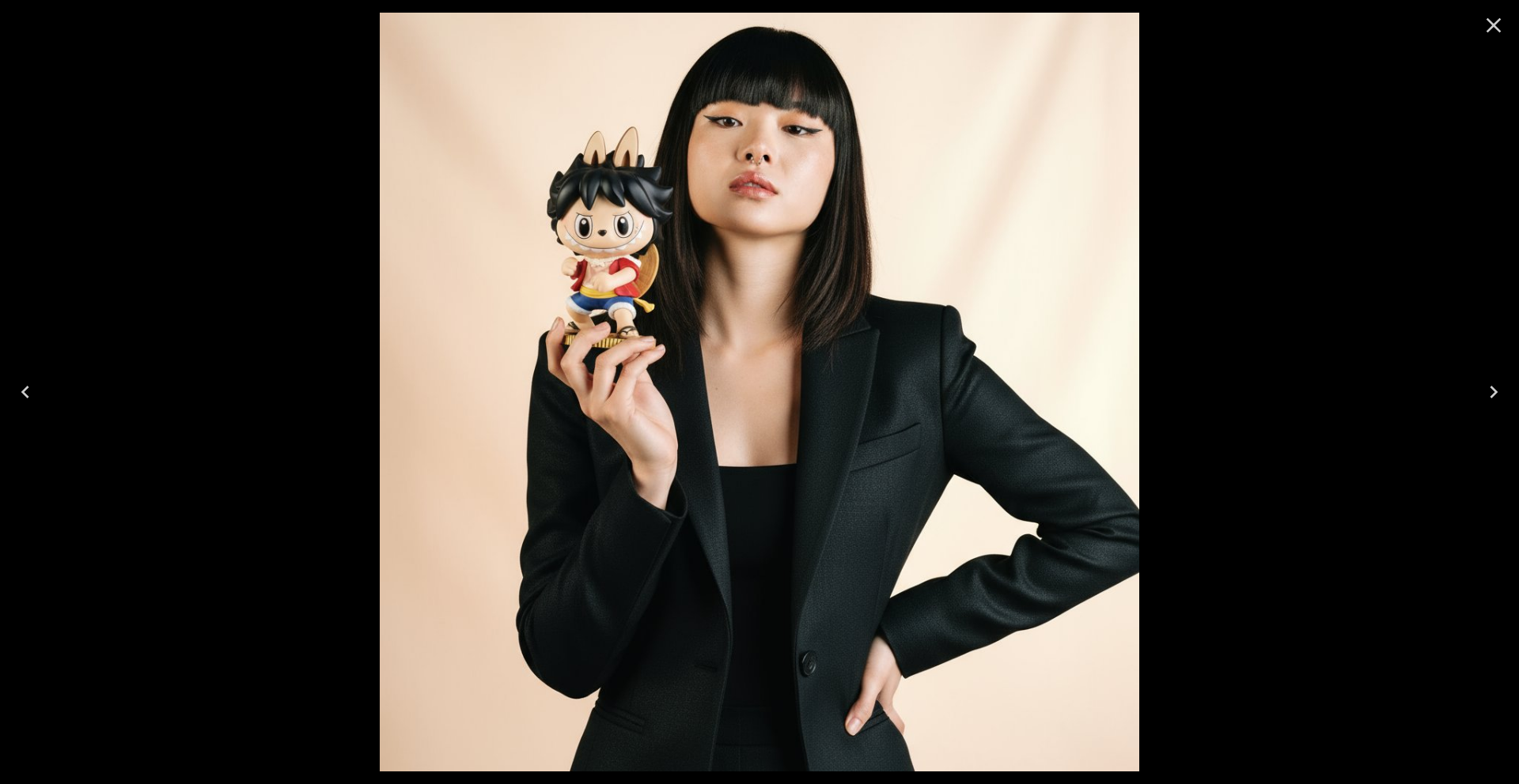
drag, startPoint x: 1494, startPoint y: 27, endPoint x: 1473, endPoint y: 34, distance: 22.1
click at [1494, 27] on icon "Close" at bounding box center [1494, 25] width 15 height 15
